Goal: Task Accomplishment & Management: Manage account settings

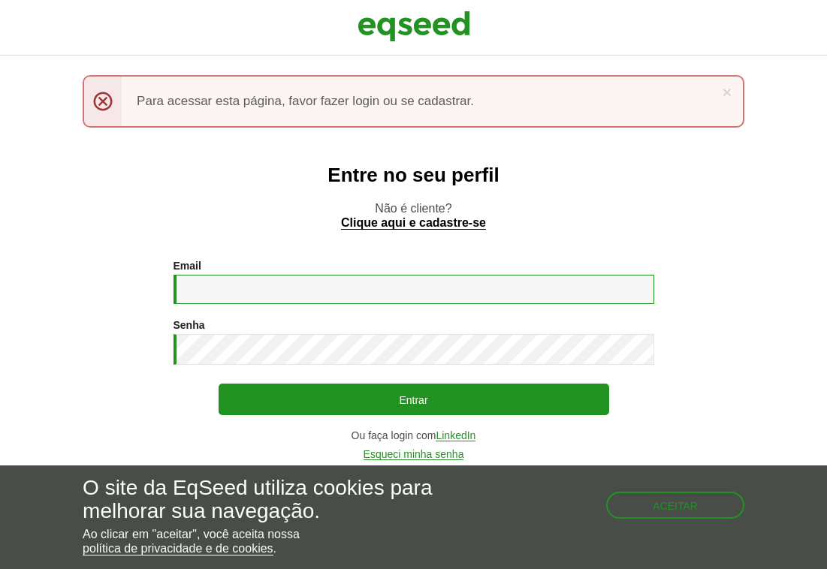
click at [273, 292] on input "Email *" at bounding box center [414, 289] width 481 height 29
type input "**********"
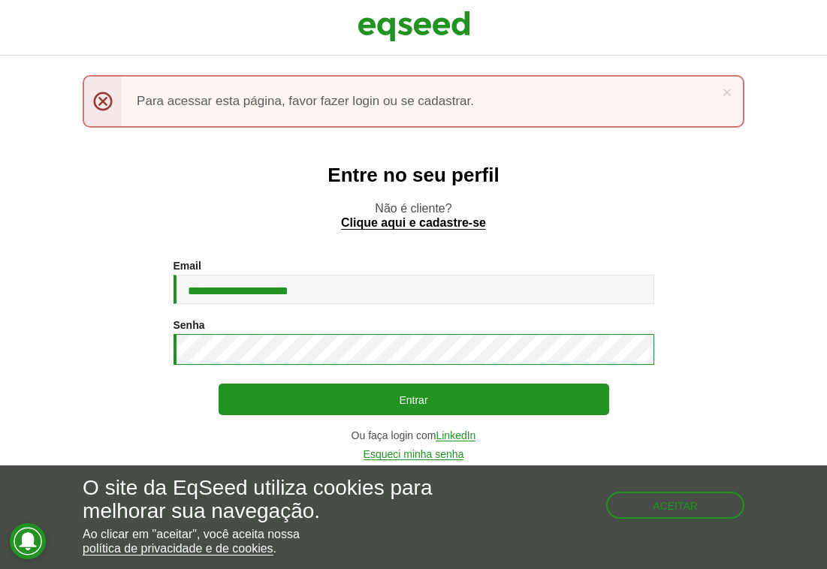
click at [219, 384] on button "Entrar" at bounding box center [414, 400] width 391 height 32
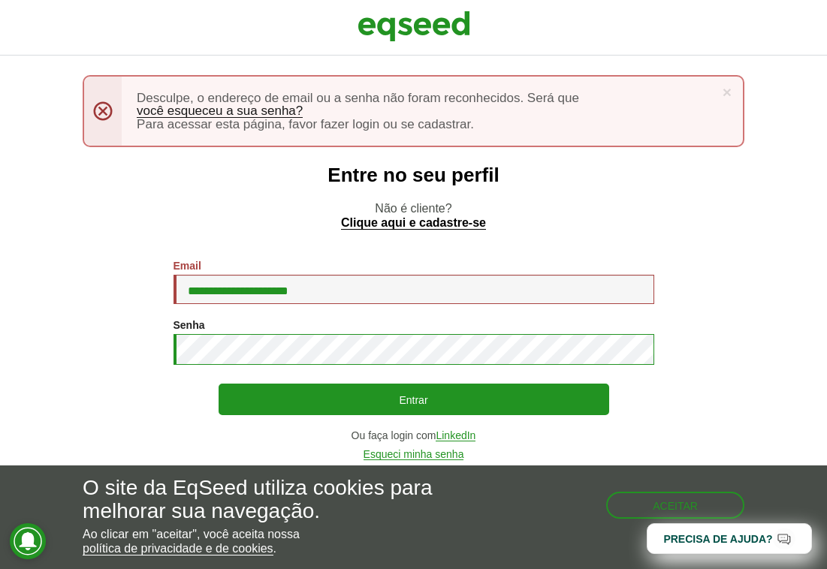
click at [219, 384] on button "Entrar" at bounding box center [414, 400] width 391 height 32
